Goal: Use online tool/utility: Utilize a website feature to perform a specific function

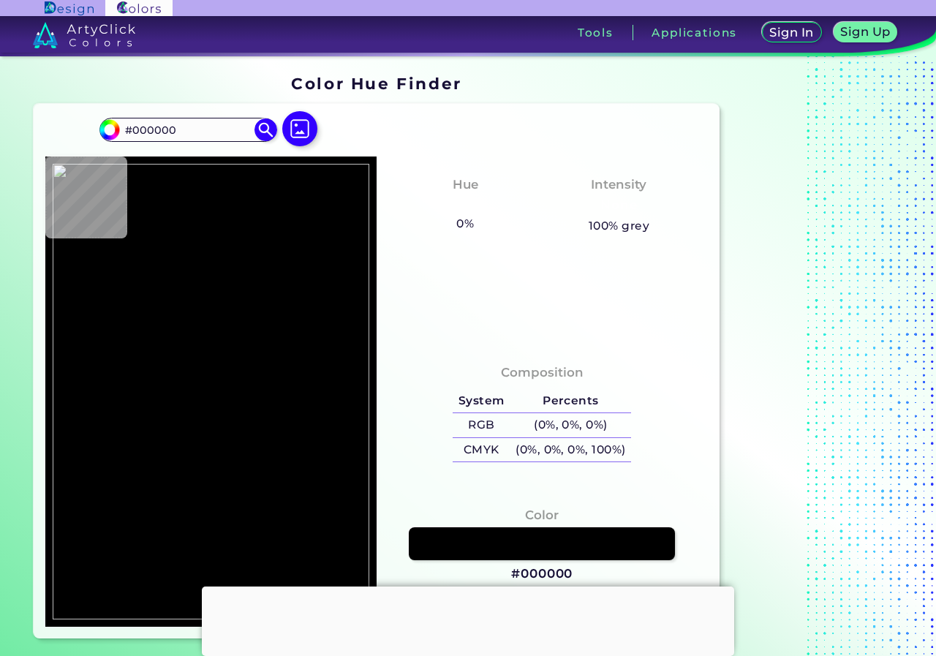
type input "#001590"
type input "#ffffff"
type input "#FFFFFF"
type input "#7f86b9"
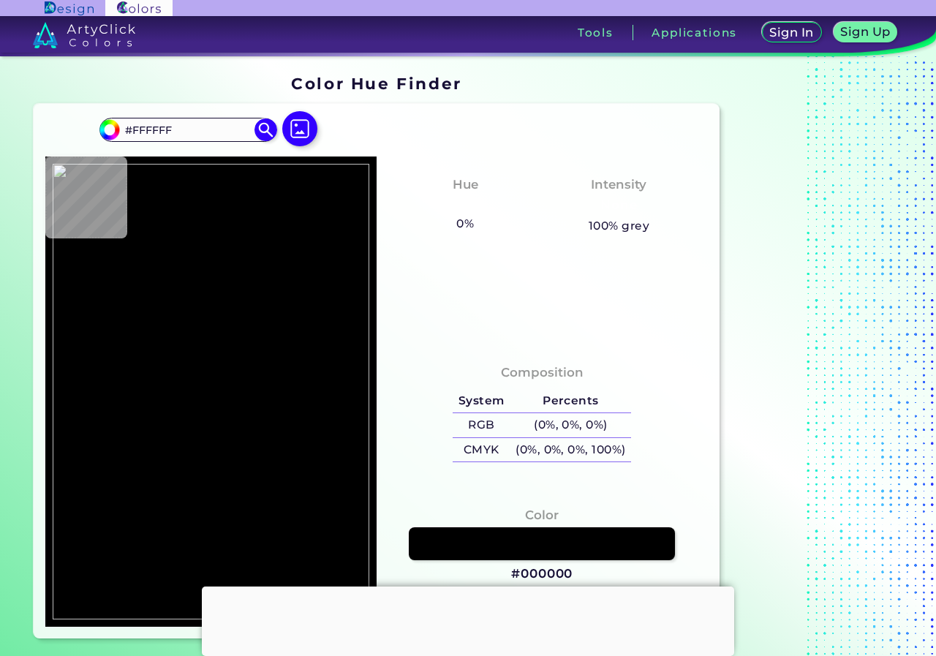
type input "#7F86B9"
type input "#7886b5"
type input "#7886B5"
type input "#b5bcd3"
type input "#B5BCD3"
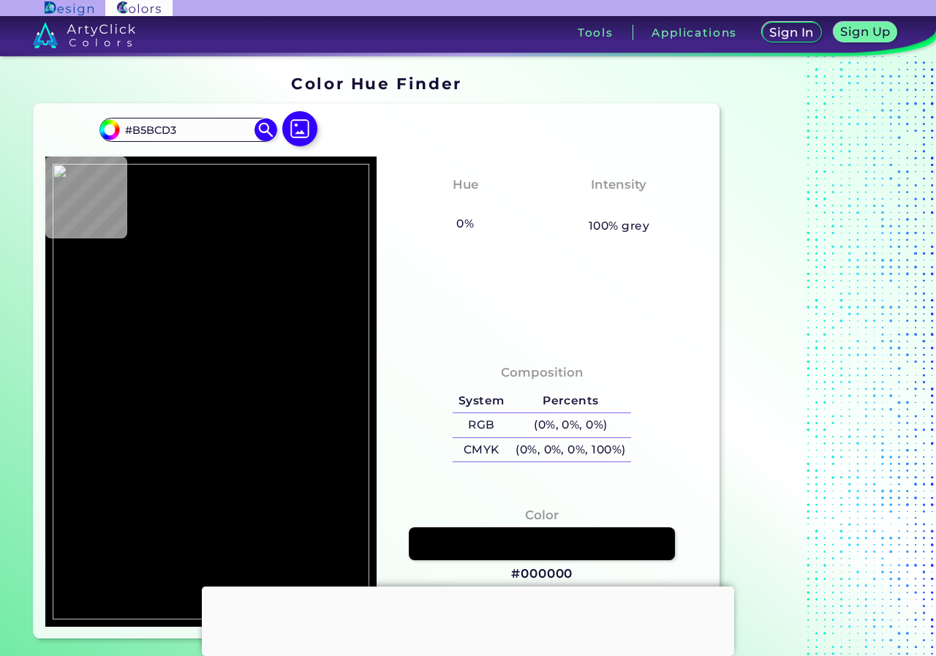
type input "#abb5cc"
type input "#ABB5CC"
type input "#001590"
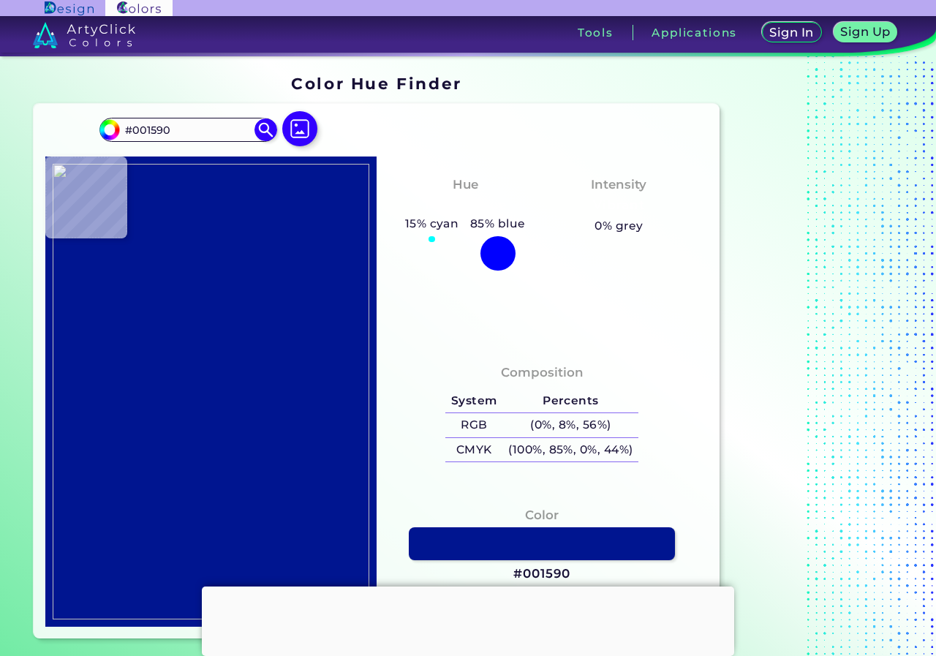
type input "#021590"
type input "#06148c"
type input "#06148C"
type input "#6577af"
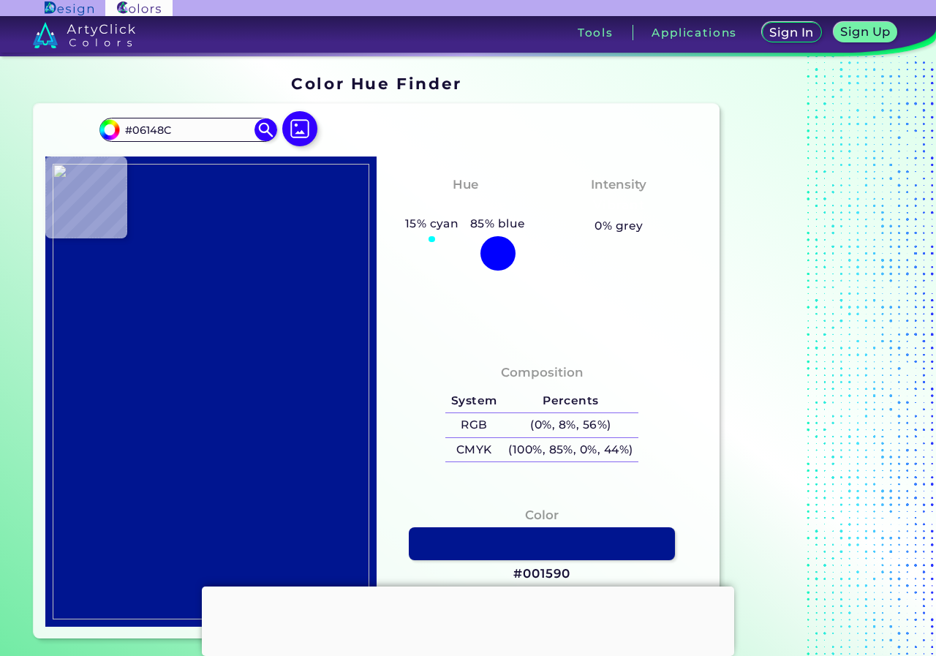
type input "#6577AF"
type input "#4657ab"
type input "#4657AB"
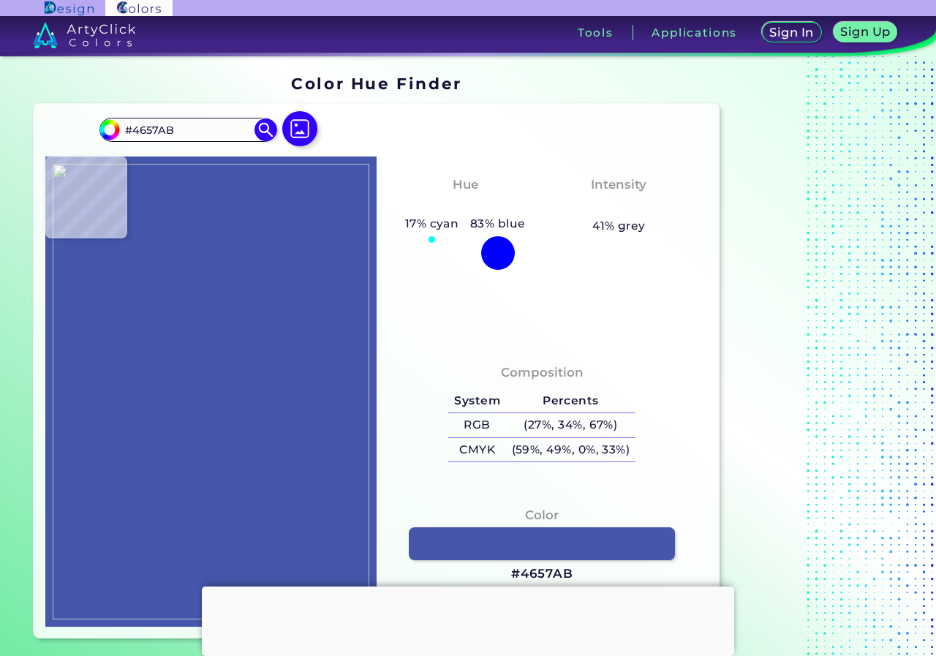
type input "#041091"
type input "#030f92"
type input "#030F92"
type input "#021491"
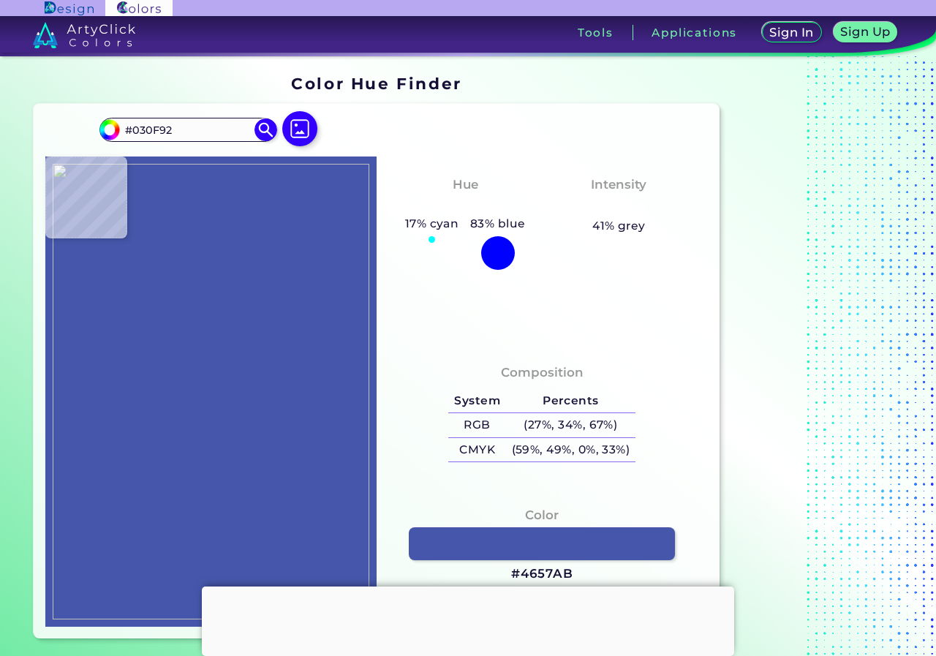
type input "#021491"
type input "#021690"
type input "#011790"
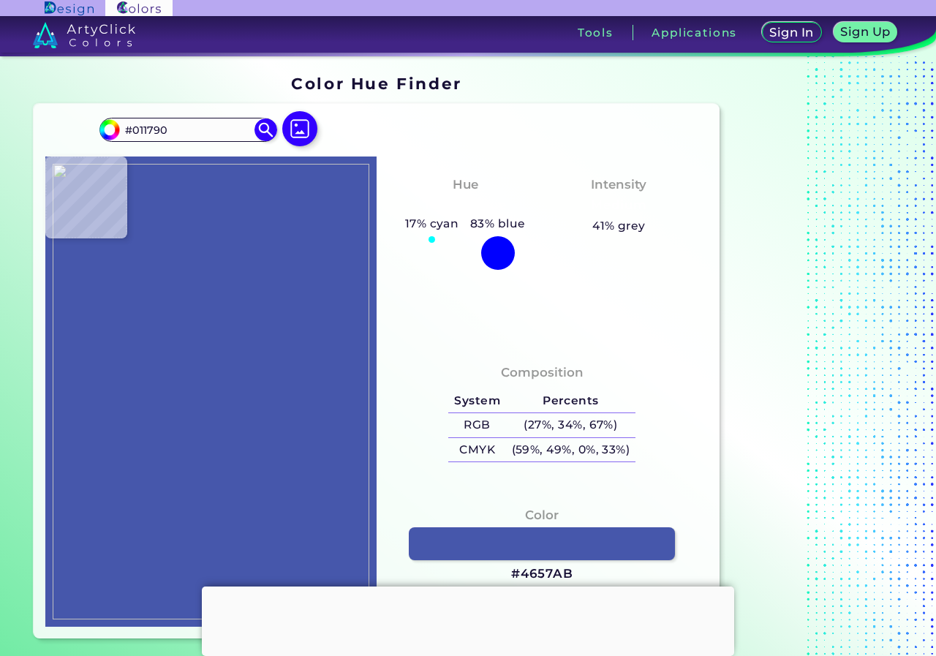
type input "#011690"
type input "#001790"
type input "#001791"
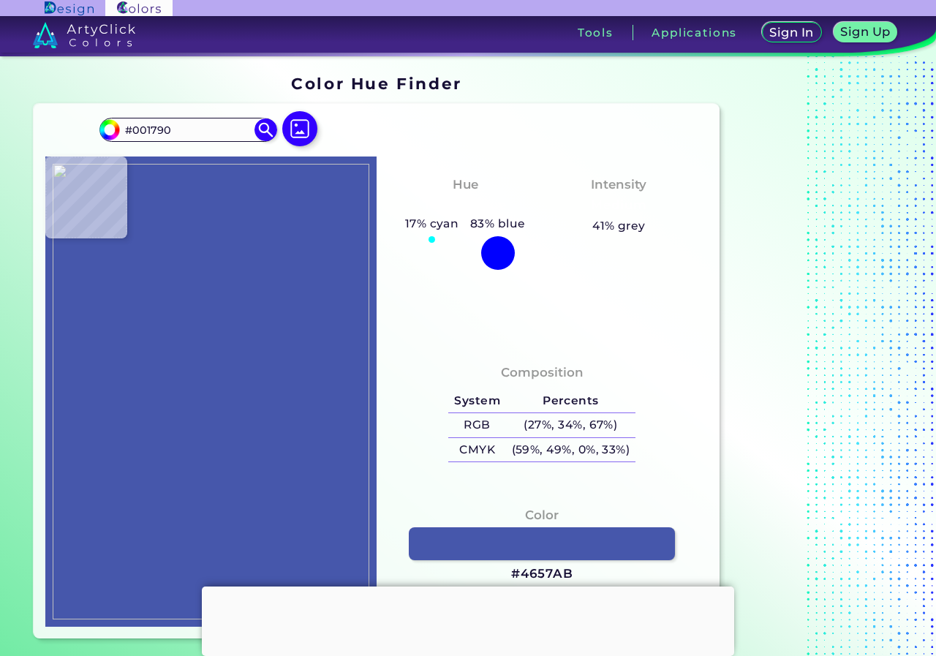
type input "#001791"
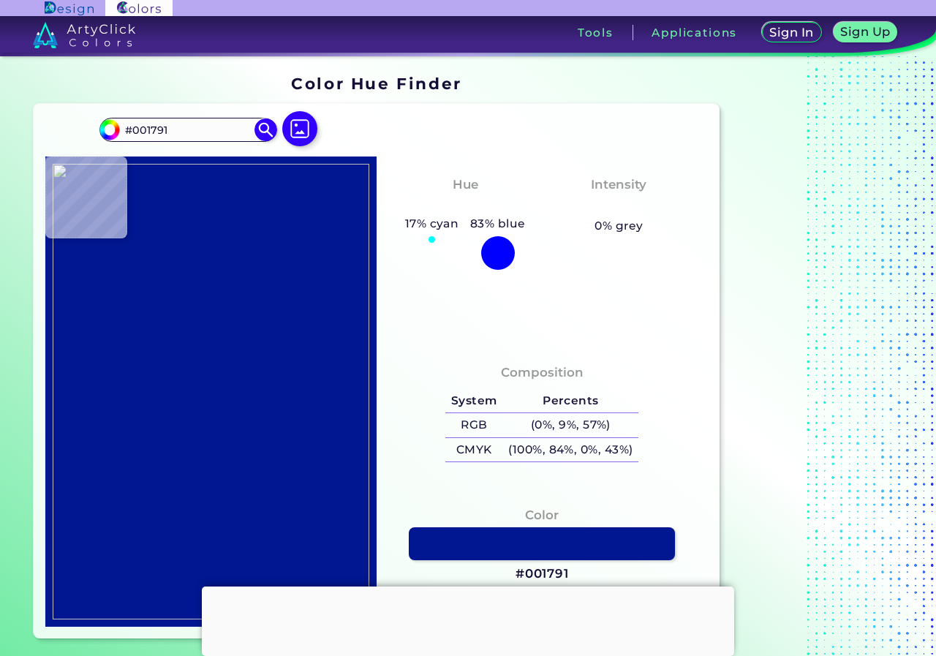
type input "#011692"
type input "#021693"
type input "#011692"
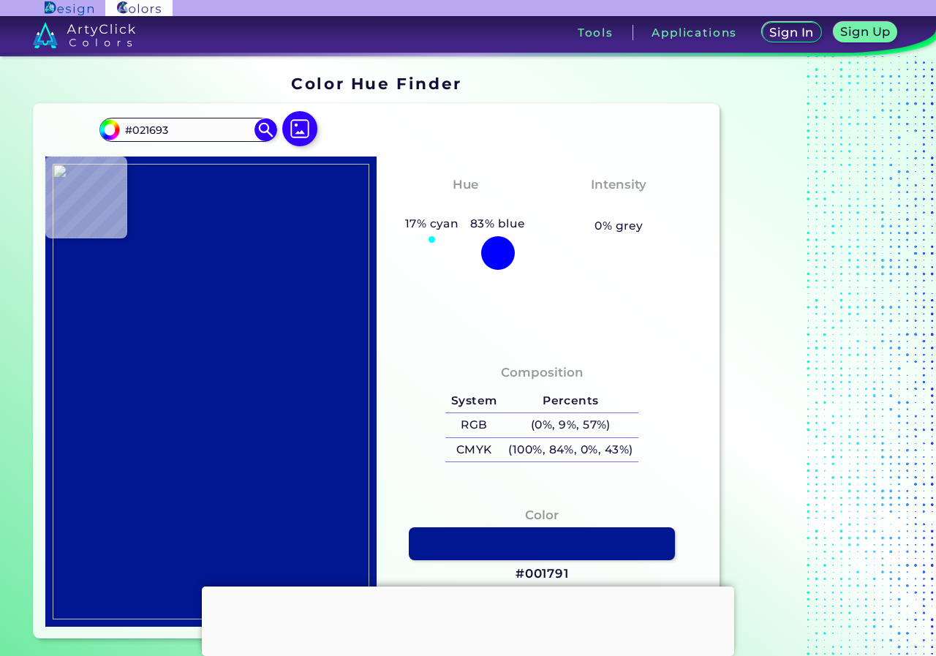
type input "#011692"
type input "#001690"
type input "#00158d"
type input "#00158D"
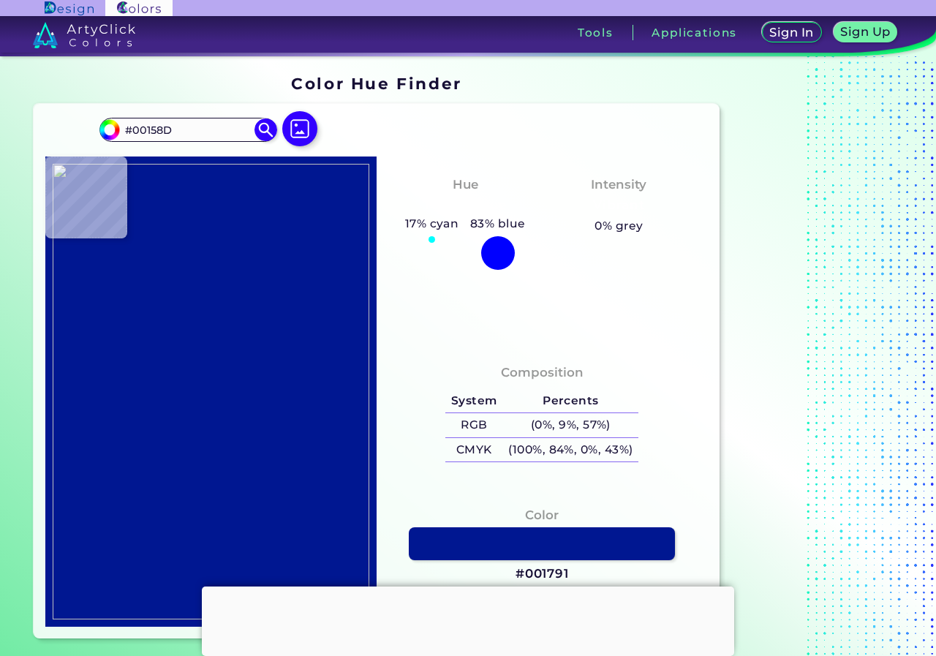
type input "#00138f"
type input "#00138F"
type input "#0f2190"
type input "#0F2190"
type input "#6279bb"
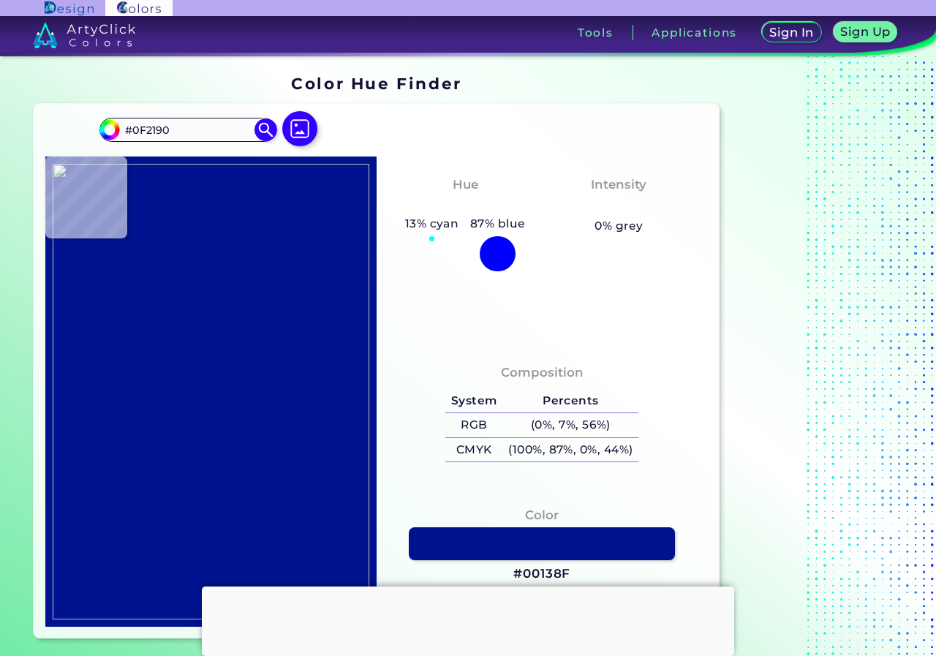
type input "#6279BB"
type input "#637cb6"
type input "#637CB6"
type input "#637bb9"
type input "#637BB9"
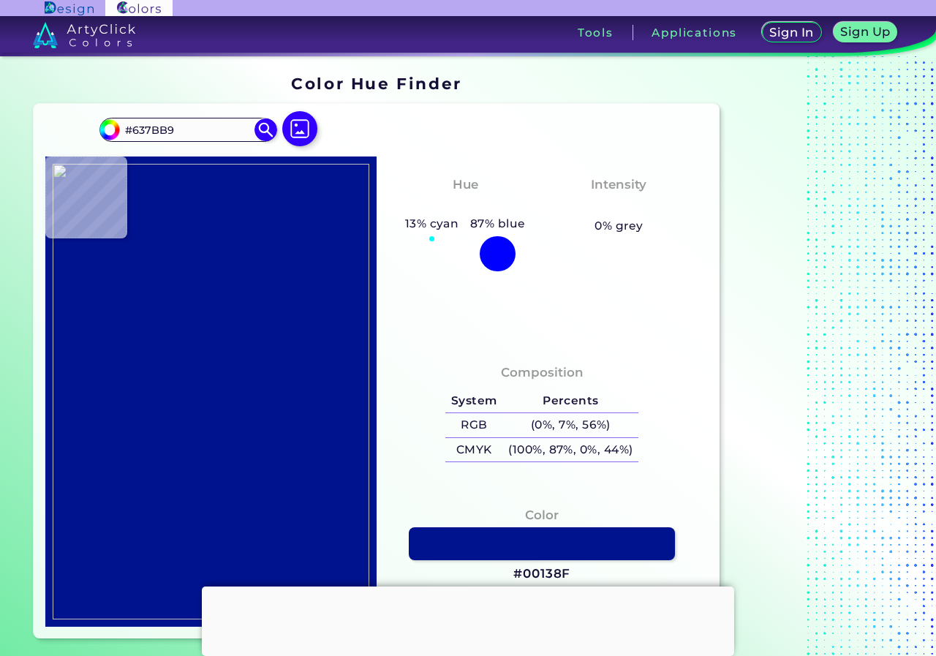
type input "#637bba"
type input "#637BBA"
type input "#637bb9"
type input "#637BB9"
type input "#637cb7"
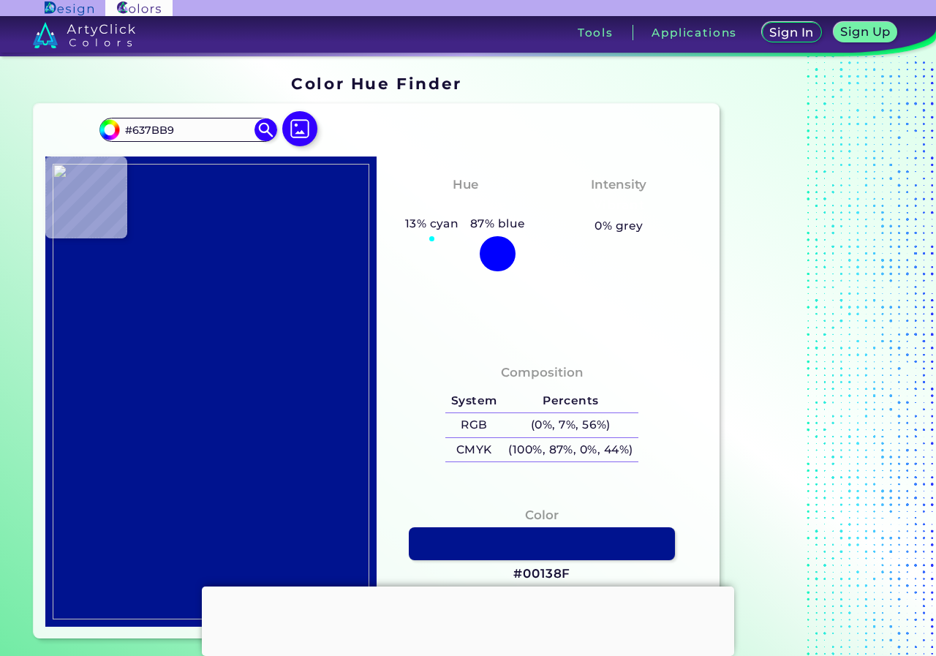
type input "#637CB7"
type input "#657bb9"
type input "#657BB9"
type input "#657bba"
type input "#[DEMOGRAPHIC_DATA]"
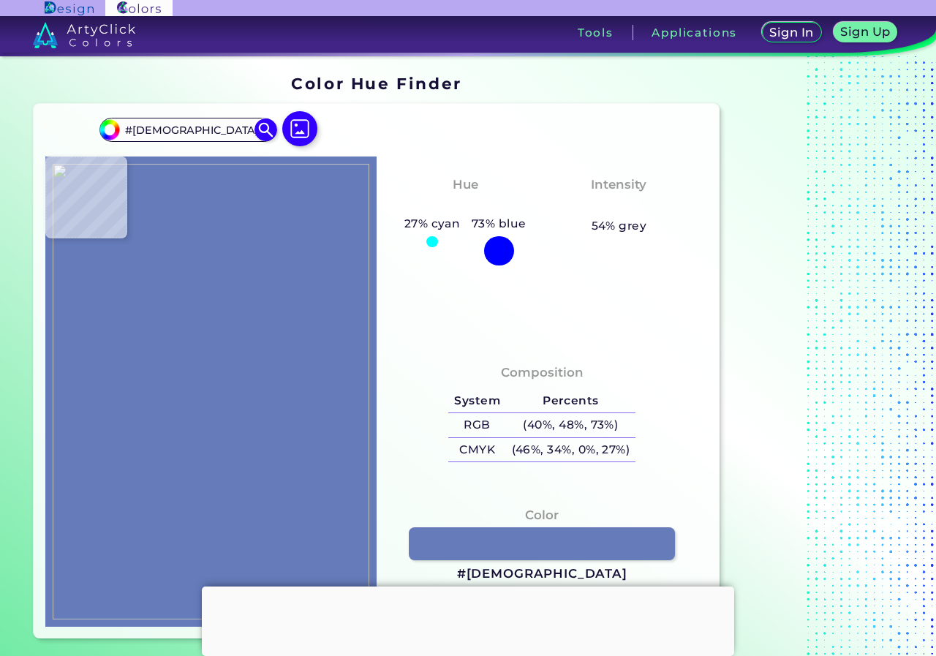
type input "#657bb7"
type input "#657BB7"
click at [200, 361] on img at bounding box center [211, 392] width 317 height 456
click at [502, 543] on link at bounding box center [541, 543] width 269 height 33
click at [266, 418] on img at bounding box center [211, 392] width 317 height 456
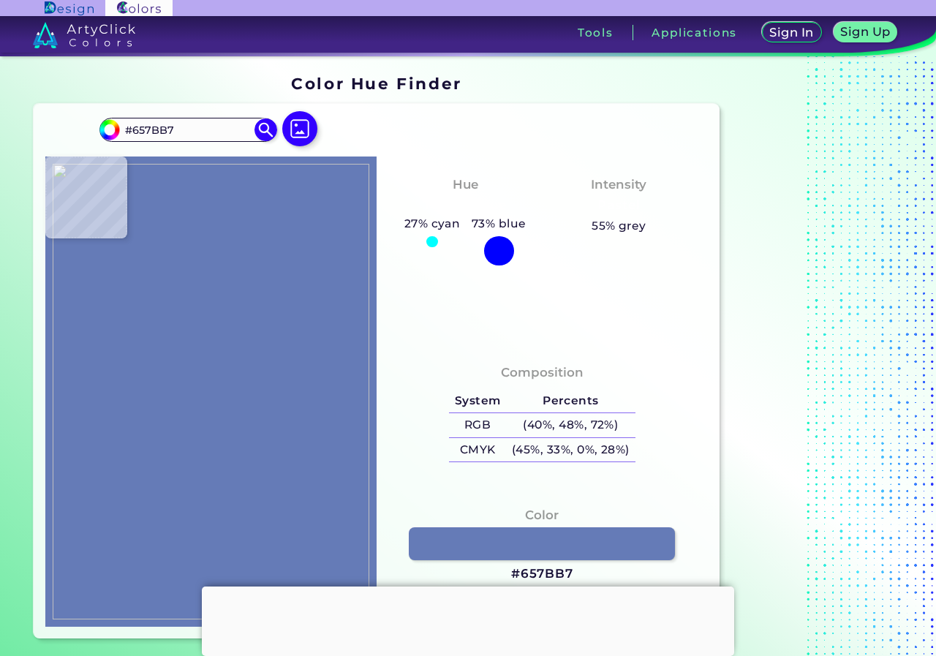
type input "#d2d4d5"
type input "#D2D4D5"
type input "#d2d4d6"
type input "#D2D4D6"
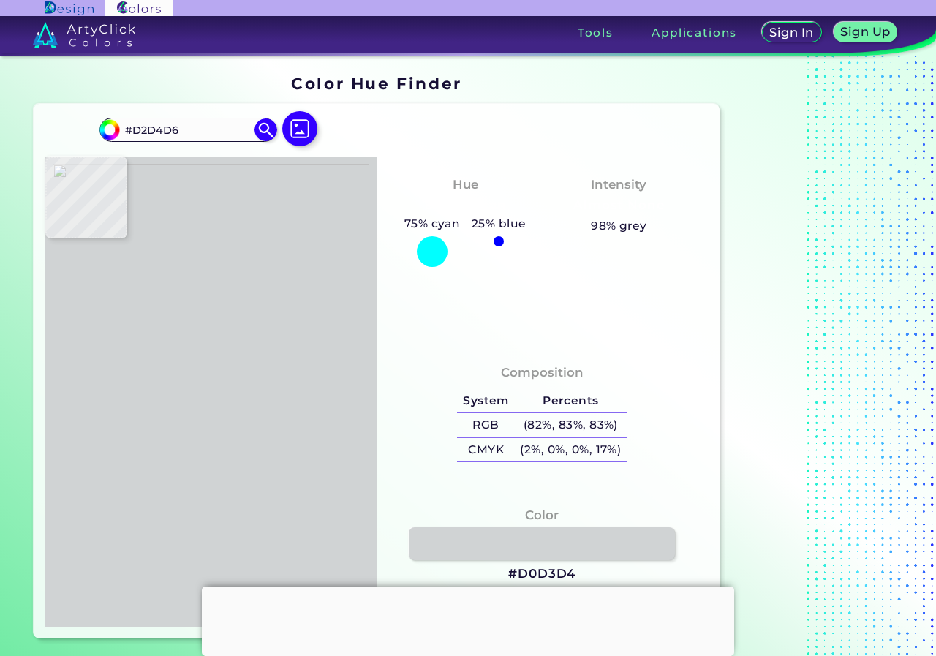
type input "#d0d3d4"
type input "#D0D3D4"
type input "#d1d3d5"
type input "#D1D3D5"
type input "#cfd3d3"
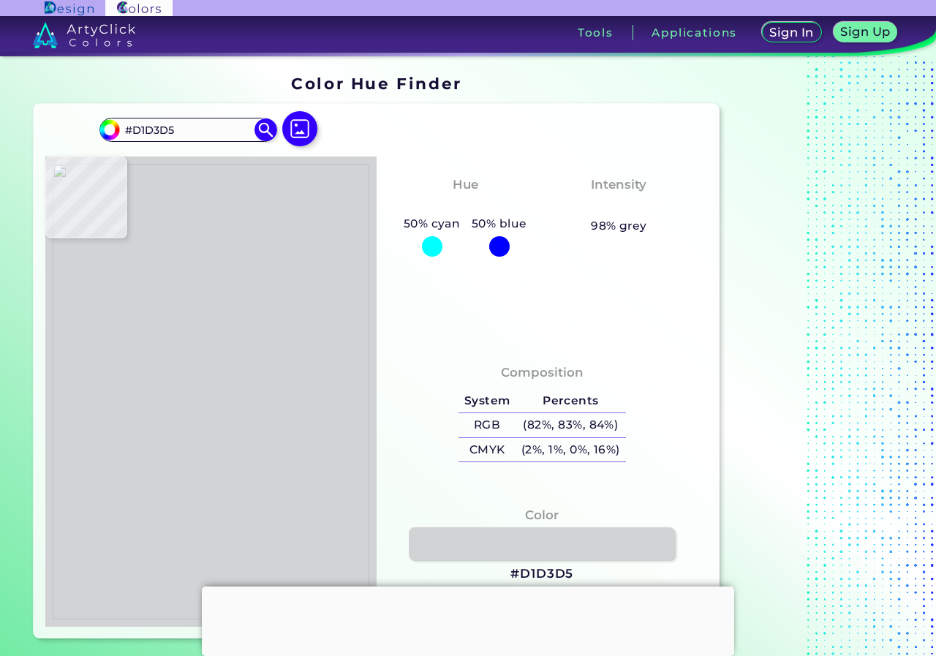
type input "#CFD3D3"
type input "#d0d3d2"
type input "#D0D3D2"
click at [264, 420] on img at bounding box center [211, 392] width 317 height 456
click at [511, 544] on link at bounding box center [541, 543] width 269 height 33
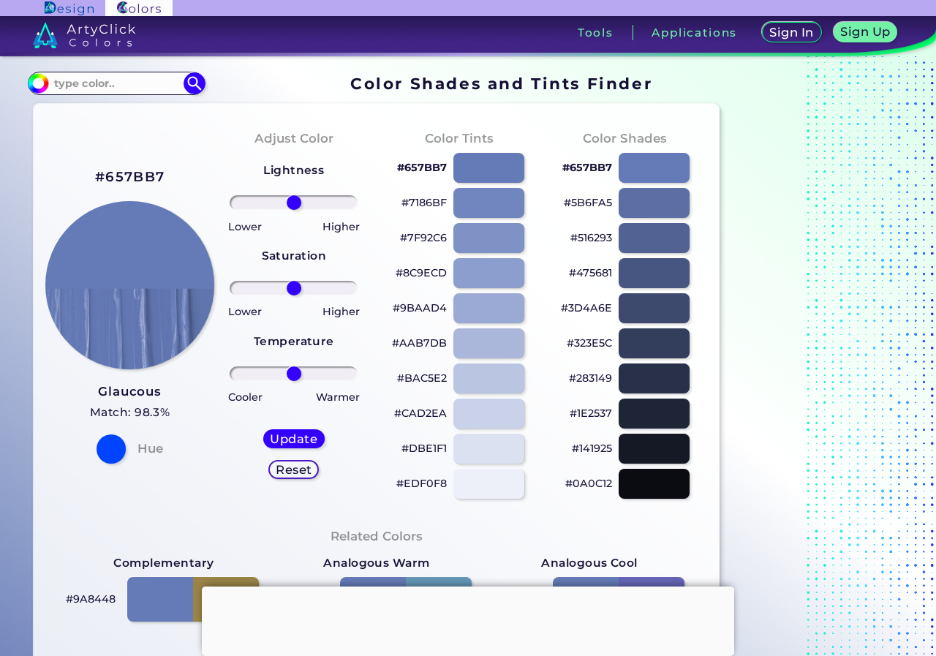
scroll to position [293, 0]
